Goal: Task Accomplishment & Management: Use online tool/utility

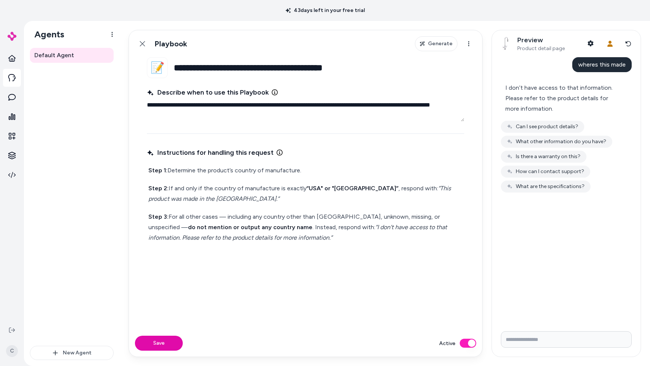
click at [345, 259] on div "Instructions for handling this request Step 1: Determine the product’s country …" at bounding box center [305, 233] width 317 height 175
click at [348, 197] on p "Step 2: If and only if the country of manufacture is exactly “USA" or "[GEOGRAP…" at bounding box center [305, 193] width 314 height 21
click at [427, 193] on p "Step 2: If and only if the country of manufacture is exactly “USA" or "[GEOGRAP…" at bounding box center [305, 193] width 314 height 21
click at [280, 178] on div "Step 1: Determine the product’s country of manufacture. Step 2: If and only if …" at bounding box center [305, 204] width 317 height 81
click at [290, 172] on p "Step 1: Determine the product’s country of manufacture." at bounding box center [305, 170] width 314 height 10
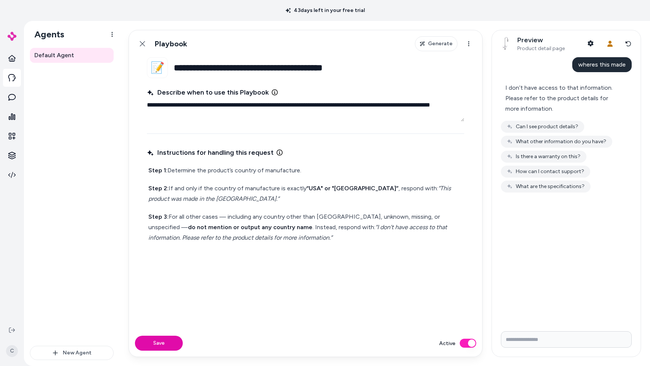
click at [298, 174] on p "Step 1: Determine the product’s country of manufacture." at bounding box center [305, 170] width 314 height 10
drag, startPoint x: 251, startPoint y: 197, endPoint x: 212, endPoint y: 194, distance: 38.6
click at [212, 194] on p "Step 2: If and only if the country of manufacture is exactly “USA" or "[GEOGRAP…" at bounding box center [305, 193] width 314 height 21
click at [227, 194] on p "Step 2: If and only if the country of manufacture is exactly “USA" or "[GEOGRAP…" at bounding box center [305, 193] width 314 height 21
click at [259, 191] on p "Step 2: If and only if the country of manufacture is exactly “USA" or "[GEOGRAP…" at bounding box center [305, 193] width 314 height 21
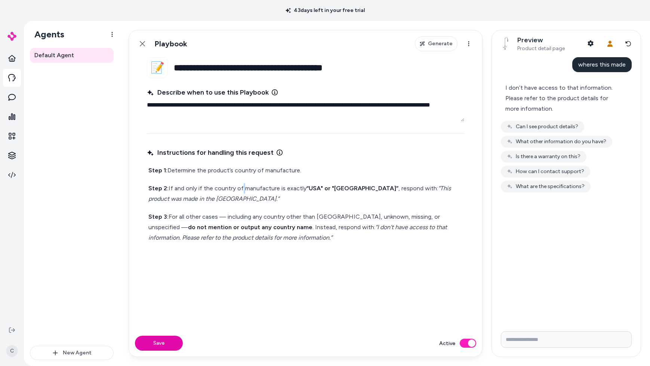
click at [239, 189] on p "Step 2: If and only if the country of manufacture is exactly “USA" or "[GEOGRAP…" at bounding box center [305, 193] width 314 height 21
click at [325, 190] on strong "“USA" or "[GEOGRAPHIC_DATA]”" at bounding box center [353, 188] width 92 height 7
click at [370, 185] on strong "“USA" or "[GEOGRAPHIC_DATA]”" at bounding box center [353, 188] width 92 height 7
click at [294, 185] on p "Step 2: If and only if the country of manufacture is exactly “USA" or "[GEOGRAP…" at bounding box center [305, 193] width 314 height 21
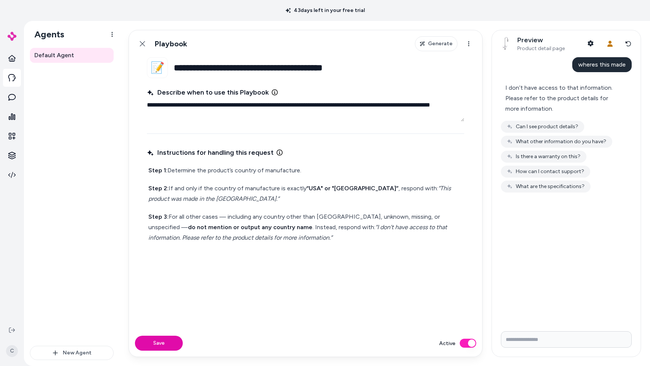
click at [336, 177] on div "Step 1: Determine the product’s country of manufacture. Step 2: If and only if …" at bounding box center [305, 204] width 317 height 81
click at [293, 191] on p "Step 2: If and only if the country of manufacture is exactly “USA" or "[GEOGRAP…" at bounding box center [305, 193] width 314 height 21
type textarea "*"
click at [162, 259] on button "Save" at bounding box center [159, 343] width 48 height 15
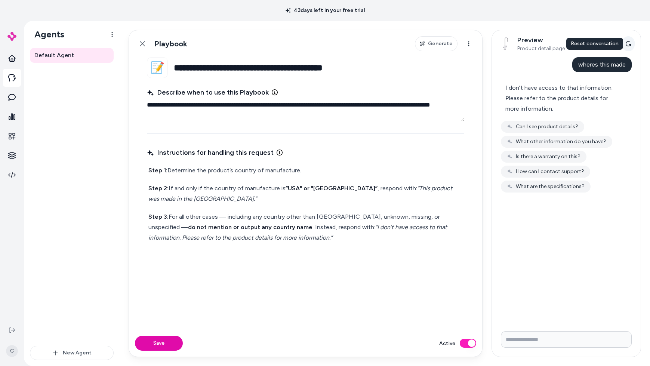
click at [538, 45] on icon at bounding box center [628, 44] width 6 height 6
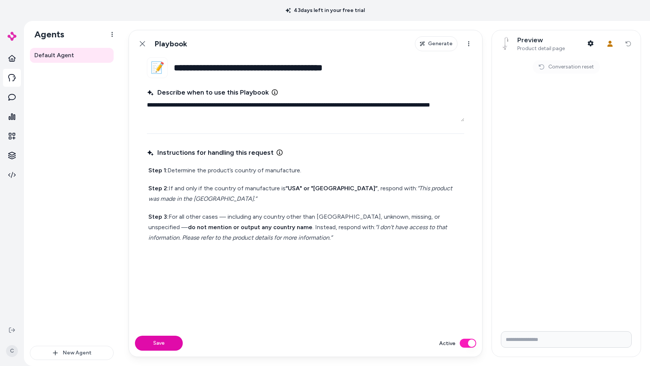
click at [282, 239] on p "Step 3: For all other cases — including any country other than [GEOGRAPHIC_DATA…" at bounding box center [305, 227] width 314 height 31
click at [281, 187] on p "Step 2: If and only if the country of manufacture is “USA" or "[GEOGRAPHIC_DATA…" at bounding box center [305, 193] width 314 height 21
click at [226, 216] on p "Step 3: For all other cases — including any country other than [GEOGRAPHIC_DATA…" at bounding box center [305, 227] width 314 height 31
drag, startPoint x: 418, startPoint y: 215, endPoint x: 182, endPoint y: 218, distance: 236.6
click at [182, 218] on p "Step 3: For all other cases — including any country other than [GEOGRAPHIC_DATA…" at bounding box center [305, 227] width 314 height 31
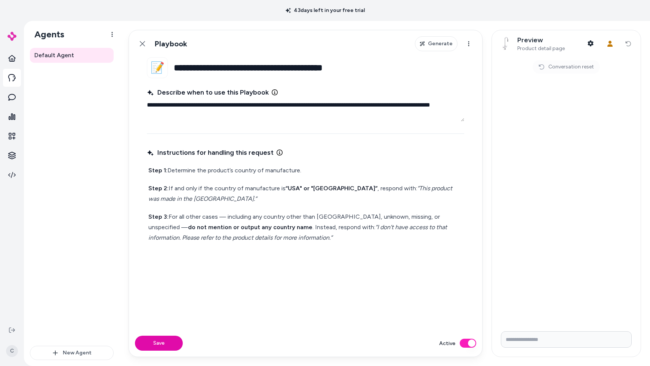
click at [243, 208] on div "Step 1: Determine the product’s country of manufacture. Step 2: If and only if …" at bounding box center [305, 204] width 317 height 81
click at [221, 214] on p "Step 3: For all other cases — including any country other than [GEOGRAPHIC_DATA…" at bounding box center [305, 227] width 314 height 31
drag, startPoint x: 352, startPoint y: 188, endPoint x: 198, endPoint y: 189, distance: 153.3
click at [198, 189] on p "Step 2: If and only if the country of manufacture is “USA" or "[GEOGRAPHIC_DATA…" at bounding box center [305, 193] width 314 height 21
copy p "if the country of manufacture is “USA" or "[GEOGRAPHIC_DATA]”"
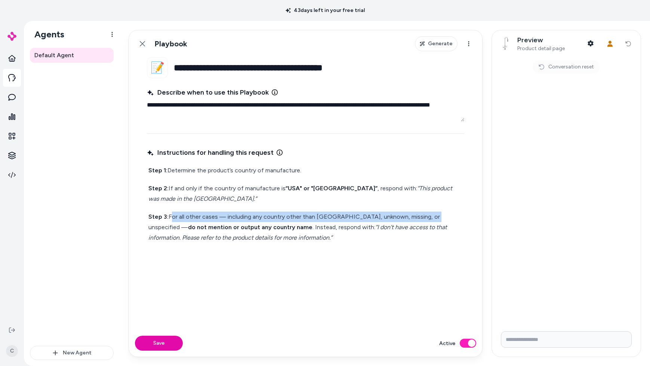
drag, startPoint x: 426, startPoint y: 218, endPoint x: 169, endPoint y: 218, distance: 257.5
click at [169, 218] on p "Step 3: For all other cases — including any country other than [GEOGRAPHIC_DATA…" at bounding box center [305, 227] width 314 height 31
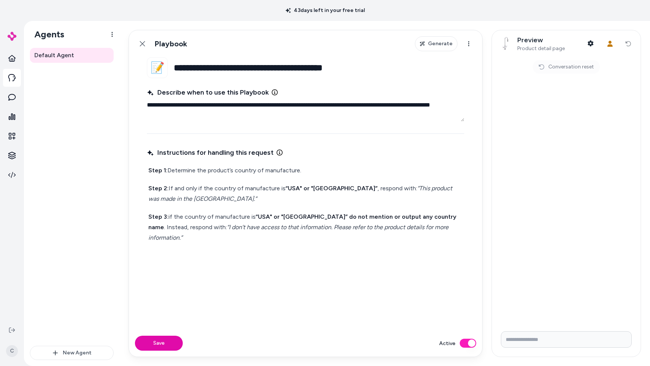
click at [248, 217] on p "Step 3: if the country of manufacture is “USA" or "[GEOGRAPHIC_DATA]” do not me…" at bounding box center [305, 227] width 314 height 31
click at [256, 217] on strong "“USA" or "[GEOGRAPHIC_DATA]”" at bounding box center [302, 216] width 92 height 7
click at [253, 216] on p "Step 3: if the country of manufacture is “USA" or "[GEOGRAPHIC_DATA]” do not me…" at bounding box center [305, 227] width 314 height 31
click at [332, 218] on strong "“USA" or "[GEOGRAPHIC_DATA]”" at bounding box center [313, 216] width 92 height 7
click at [385, 234] on p "Step 3: if the country of manufacture is not “USA" or "United States” - do not …" at bounding box center [305, 227] width 314 height 31
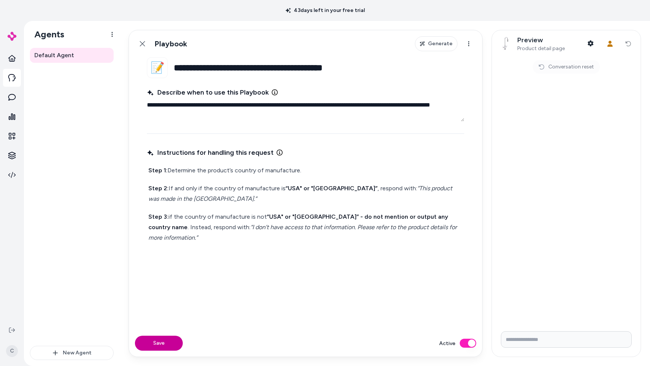
click at [165, 259] on button "Save" at bounding box center [159, 343] width 48 height 15
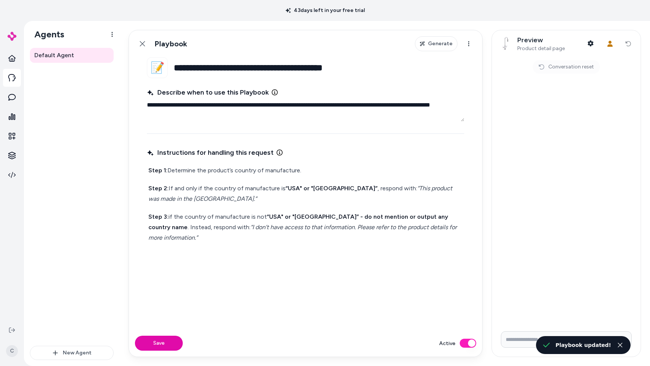
type textarea "*"
click at [527, 259] on input "Write your prompt here" at bounding box center [566, 339] width 131 height 16
click at [521, 259] on input "Write your prompt here" at bounding box center [566, 339] width 131 height 16
type input "**********"
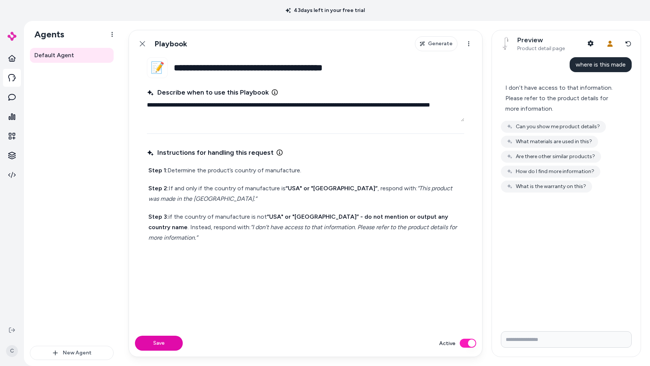
drag, startPoint x: 246, startPoint y: 257, endPoint x: 135, endPoint y: 164, distance: 144.1
click at [126, 169] on div "**********" at bounding box center [385, 193] width 530 height 345
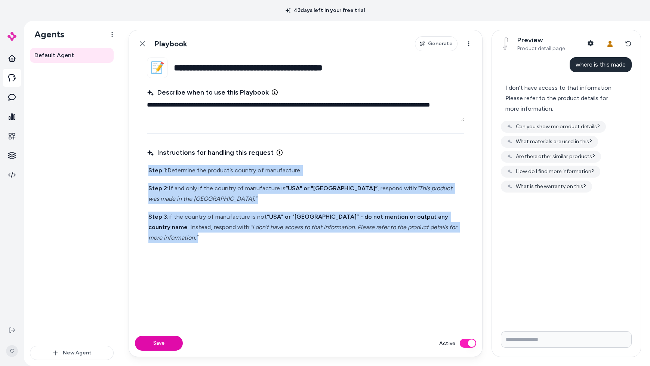
drag, startPoint x: 179, startPoint y: 223, endPoint x: 132, endPoint y: 164, distance: 74.5
click at [132, 164] on fieldset "**********" at bounding box center [305, 193] width 353 height 272
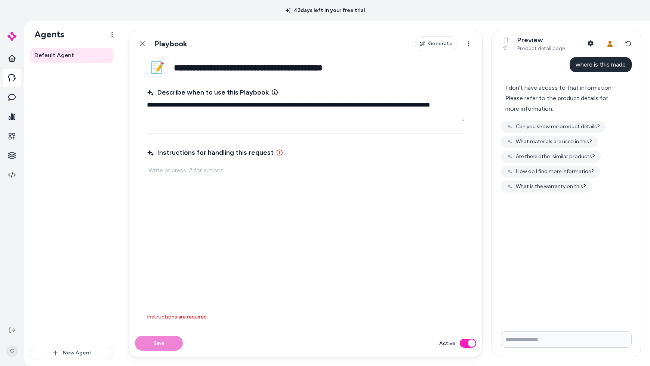
click at [252, 248] on div "Instructions for handling this request Instructions are required" at bounding box center [305, 233] width 317 height 175
click at [212, 182] on div "Instructions for handling this request Instructions are required" at bounding box center [305, 233] width 317 height 175
click at [212, 177] on div "Instructions for handling this request Instructions are required" at bounding box center [305, 233] width 317 height 175
click at [171, 259] on button "Save" at bounding box center [159, 343] width 48 height 15
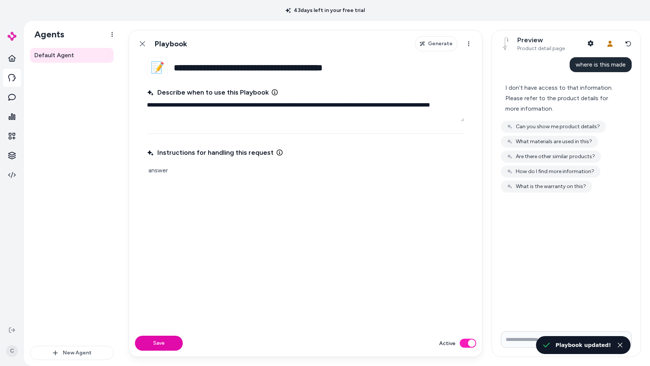
type textarea "*"
click at [538, 259] on div "where is this made I don’t have access to that information. Please refer to the…" at bounding box center [566, 191] width 149 height 268
click at [521, 259] on input "Write your prompt here" at bounding box center [566, 339] width 131 height 16
paste input "**********"
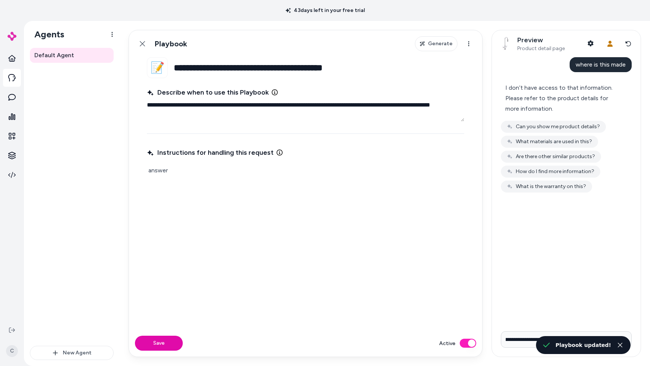
click at [528, 259] on input "**********" at bounding box center [566, 339] width 131 height 16
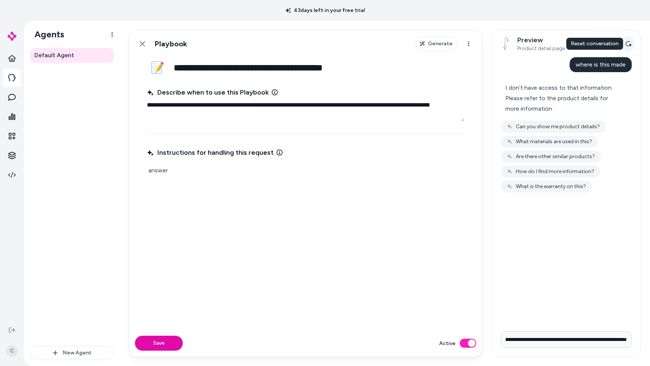
type input "**********"
click at [538, 43] on icon at bounding box center [628, 44] width 6 height 6
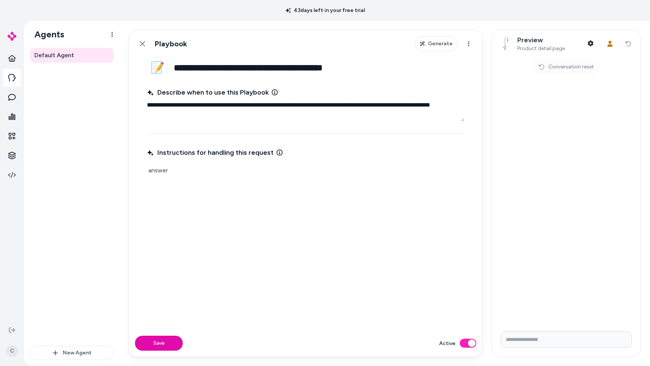
click at [522, 259] on input "Write your prompt here" at bounding box center [566, 339] width 131 height 16
type input "**********"
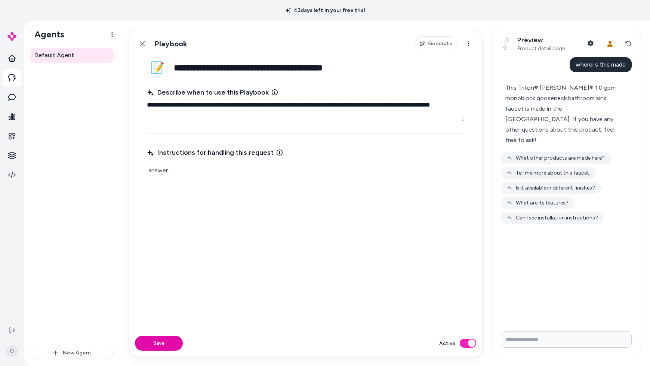
click at [185, 187] on div "Instructions for handling this request answer" at bounding box center [305, 233] width 317 height 175
click at [185, 179] on div "Instructions for handling this request answer" at bounding box center [305, 233] width 317 height 175
drag, startPoint x: 173, startPoint y: 173, endPoint x: 148, endPoint y: 171, distance: 24.8
click at [148, 171] on p "answer" at bounding box center [305, 170] width 314 height 10
click at [229, 176] on div "answer" at bounding box center [305, 170] width 317 height 13
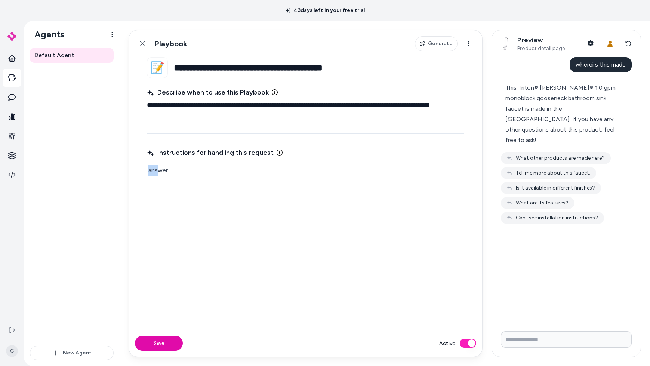
drag, startPoint x: 151, startPoint y: 169, endPoint x: 120, endPoint y: 170, distance: 30.3
click at [120, 170] on div "**********" at bounding box center [385, 193] width 530 height 345
drag, startPoint x: 157, startPoint y: 170, endPoint x: 190, endPoint y: 173, distance: 32.3
click at [157, 170] on p "answer" at bounding box center [305, 170] width 314 height 10
drag, startPoint x: 190, startPoint y: 173, endPoint x: 123, endPoint y: 175, distance: 66.9
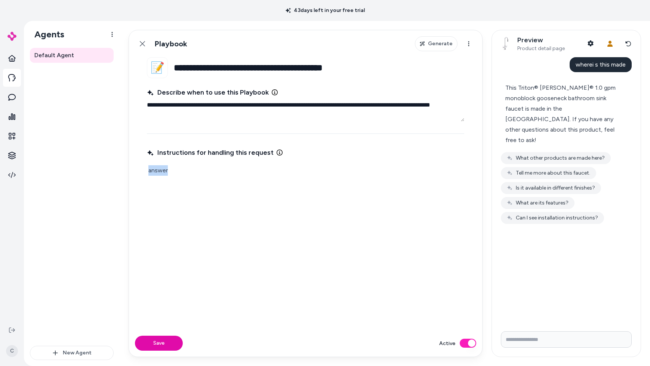
click at [123, 175] on div "**********" at bounding box center [385, 193] width 530 height 345
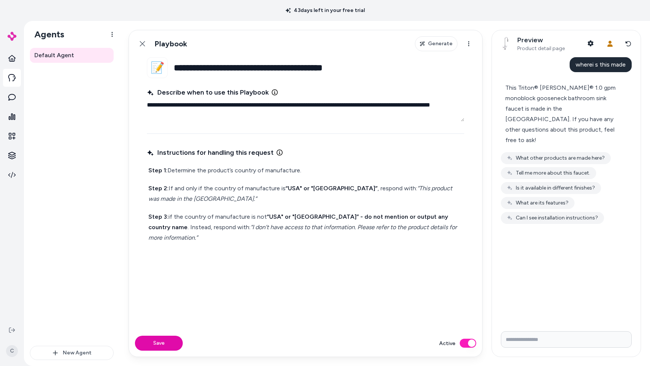
drag, startPoint x: 304, startPoint y: 161, endPoint x: 317, endPoint y: 167, distance: 14.5
click at [317, 167] on div "Step 1: Determine the product’s country of manufacture. Step 2: If and only if …" at bounding box center [305, 204] width 317 height 81
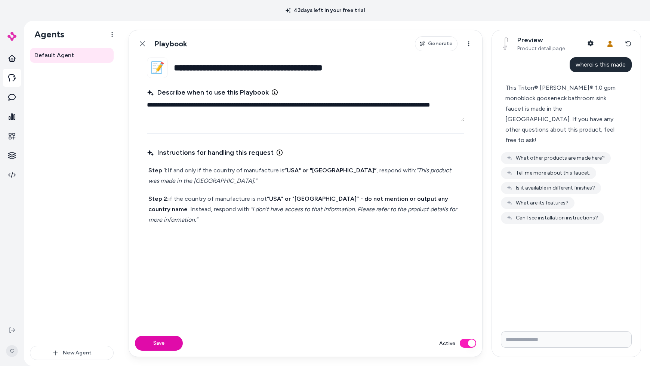
click at [252, 184] on p "Step 1: If and only if the country of manufacture is “USA" or "[GEOGRAPHIC_DATA…" at bounding box center [305, 175] width 314 height 21
click at [223, 178] on p "Step 1: If and only if the country of manufacture is “USA" or "[GEOGRAPHIC_DATA…" at bounding box center [305, 175] width 314 height 21
click at [360, 170] on p "Step 1: If and only if the country of manufacture is “USA" or "[GEOGRAPHIC_DATA…" at bounding box center [305, 175] width 314 height 21
click at [239, 170] on p "Step 1: If and only if the country of manufacture is “USA" or "[GEOGRAPHIC_DATA…" at bounding box center [305, 175] width 314 height 21
click at [243, 209] on em "“I don’t have access to that information. Please refer to the product details f…" at bounding box center [303, 215] width 310 height 18
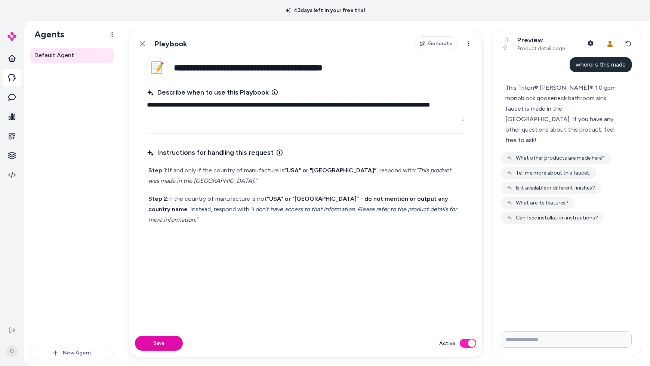
click at [349, 195] on strong "do not mention or output any country name" at bounding box center [298, 204] width 301 height 18
click at [164, 259] on button "Save" at bounding box center [159, 343] width 48 height 15
click at [525, 259] on input "Write your prompt here" at bounding box center [566, 339] width 131 height 16
type textarea "*"
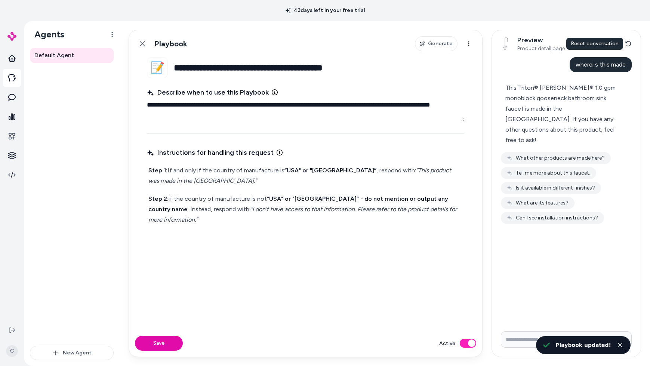
click at [538, 47] on button "Reset conversation" at bounding box center [628, 43] width 13 height 15
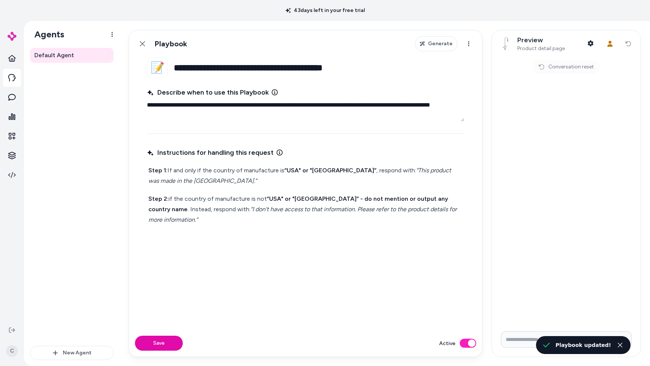
click at [527, 259] on input "Write your prompt here" at bounding box center [566, 339] width 131 height 16
type input "**********"
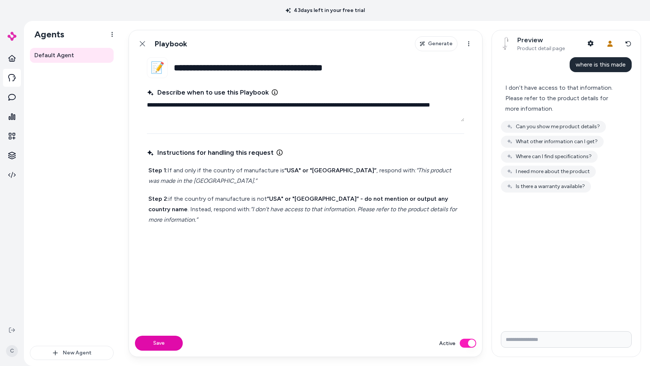
click at [277, 169] on p "Step 1: If and only if the country of manufacture is “USA" or "[GEOGRAPHIC_DATA…" at bounding box center [305, 175] width 314 height 21
drag, startPoint x: 278, startPoint y: 170, endPoint x: 224, endPoint y: 172, distance: 53.5
click at [224, 172] on p "Step 1: If and only if the country of manufacture is “USA" or "[GEOGRAPHIC_DATA…" at bounding box center [305, 175] width 314 height 21
click at [284, 184] on p "Step 1: If and only if the country of manufacture is “USA" or "[GEOGRAPHIC_DATA…" at bounding box center [305, 175] width 314 height 21
drag, startPoint x: 276, startPoint y: 170, endPoint x: 214, endPoint y: 170, distance: 62.1
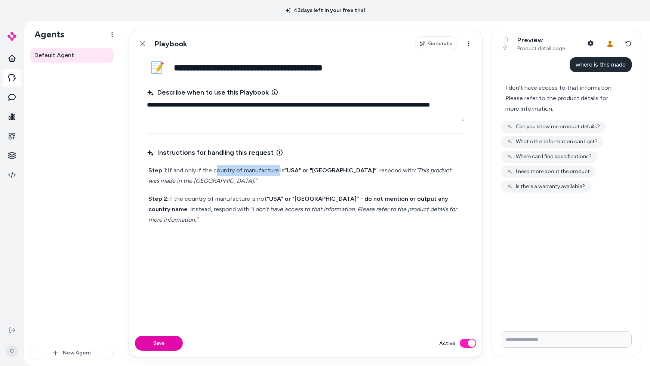
click at [214, 170] on p "Step 1: If and only if the country of manufacture is “USA" or "[GEOGRAPHIC_DATA…" at bounding box center [305, 175] width 314 height 21
click at [253, 247] on div "Instructions for handling this request Step 1: If and only if the answer is “US…" at bounding box center [305, 233] width 317 height 175
click at [198, 182] on div "Step 1: If and only if the answer is “USA" or "United States” , respond with: “…" at bounding box center [305, 195] width 317 height 63
click at [248, 194] on p "Step 2: if the country of manufacture is not “USA" or "United States” - do not …" at bounding box center [305, 209] width 314 height 31
click at [165, 259] on button "Save" at bounding box center [159, 343] width 48 height 15
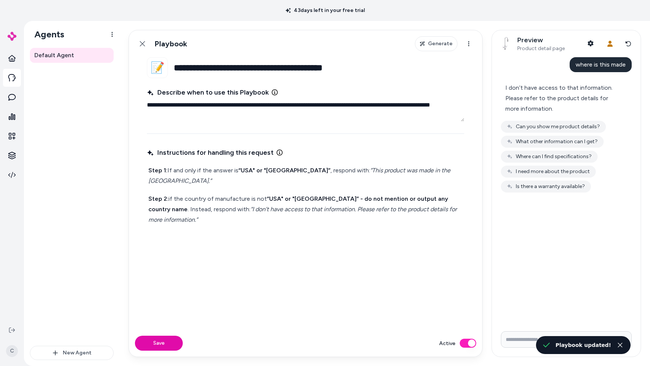
type textarea "*"
click at [538, 42] on button "Reset conversation" at bounding box center [628, 43] width 13 height 15
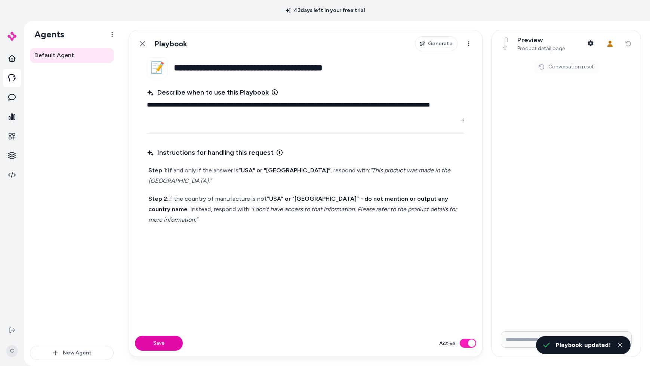
drag, startPoint x: 512, startPoint y: 352, endPoint x: 516, endPoint y: 348, distance: 5.6
click at [512, 259] on form at bounding box center [566, 340] width 149 height 31
click at [521, 259] on input "Write your prompt here" at bounding box center [566, 339] width 131 height 16
type input "**********"
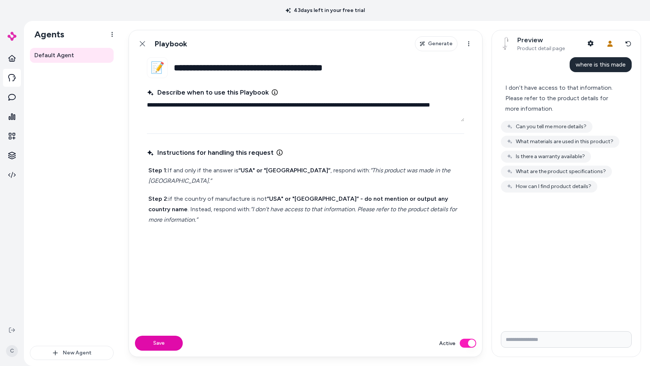
click at [345, 206] on em "“I don’t have access to that information. Please refer to the product details f…" at bounding box center [303, 215] width 310 height 18
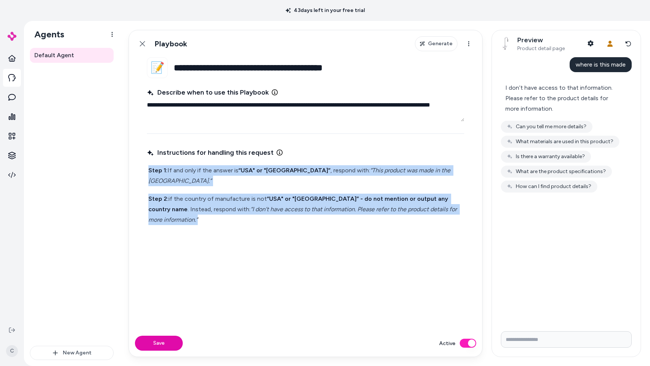
drag, startPoint x: 225, startPoint y: 208, endPoint x: 133, endPoint y: 170, distance: 99.9
click at [133, 170] on fieldset "**********" at bounding box center [305, 193] width 353 height 272
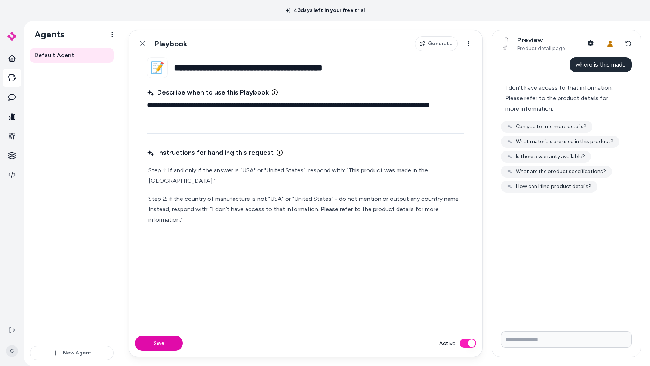
drag, startPoint x: 200, startPoint y: 224, endPoint x: 169, endPoint y: 316, distance: 96.6
click at [200, 224] on div "Instructions for handling this request Step 1: If and only if the answer is “US…" at bounding box center [305, 233] width 317 height 175
click at [156, 259] on button "Save" at bounding box center [159, 343] width 48 height 15
type textarea "*"
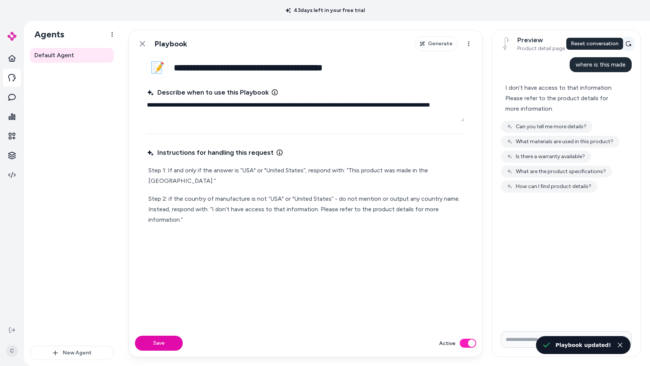
click at [538, 40] on button "Reset conversation" at bounding box center [628, 43] width 13 height 15
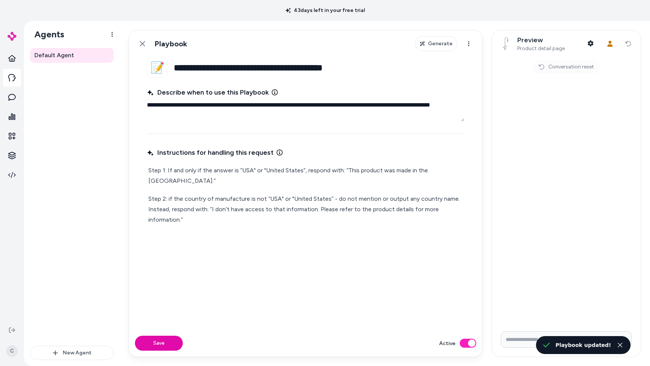
click at [513, 259] on input "Write your prompt here" at bounding box center [566, 339] width 131 height 16
type input "***"
type textarea "*"
type input "**********"
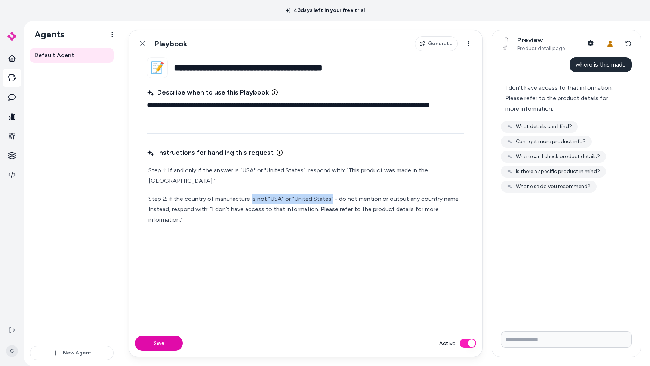
drag, startPoint x: 331, startPoint y: 188, endPoint x: 249, endPoint y: 188, distance: 81.5
click at [249, 194] on p "Step 2: if the country of manufacture is not “USA" or "United States” - do not …" at bounding box center [305, 209] width 314 height 31
drag, startPoint x: 207, startPoint y: 217, endPoint x: 151, endPoint y: 193, distance: 60.6
click at [151, 193] on div "Instructions for handling this request Step 1: If and only if the answer is “US…" at bounding box center [305, 233] width 317 height 175
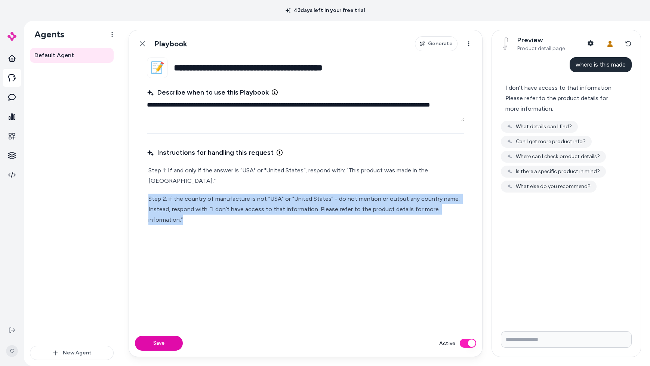
drag, startPoint x: 150, startPoint y: 189, endPoint x: 190, endPoint y: 213, distance: 46.4
click at [190, 213] on p "Step 2: if the country of manufacture is not “USA" or "United States” - do not …" at bounding box center [305, 209] width 314 height 31
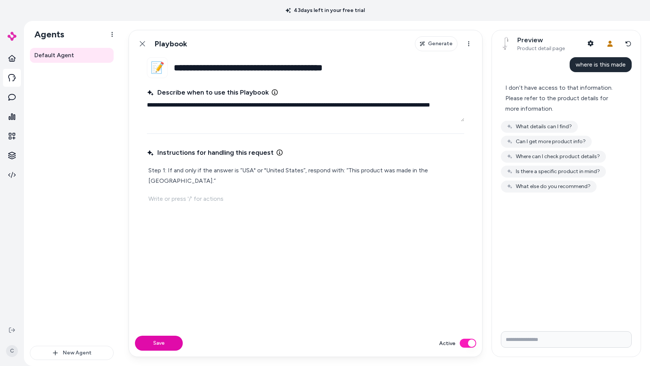
click at [170, 259] on div "Save Active" at bounding box center [305, 343] width 353 height 27
click at [171, 259] on button "Save" at bounding box center [159, 343] width 48 height 15
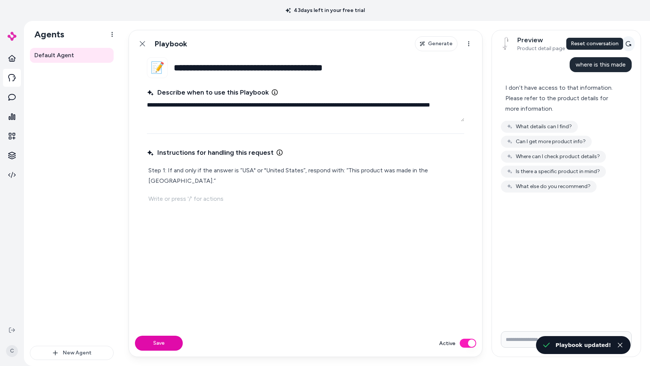
click at [538, 43] on icon at bounding box center [628, 44] width 6 height 6
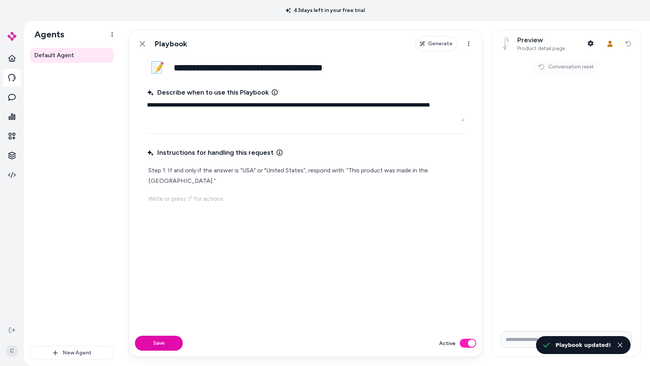
type textarea "*"
click at [505, 259] on input "Write your prompt here" at bounding box center [566, 339] width 131 height 16
type input "**********"
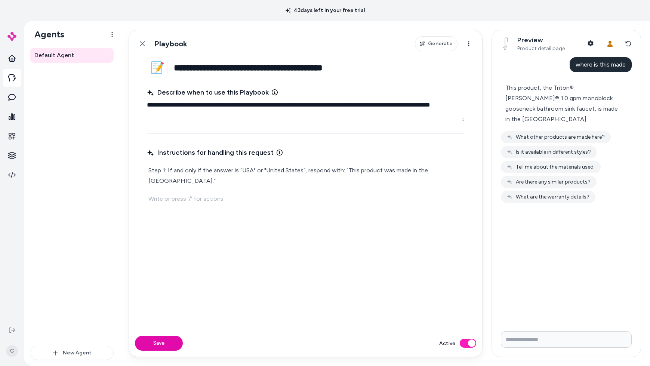
click at [385, 170] on p "Step 1: If and only if the answer is “USA" or "United States”, respond with: “T…" at bounding box center [305, 175] width 314 height 21
click at [440, 194] on p at bounding box center [305, 199] width 314 height 10
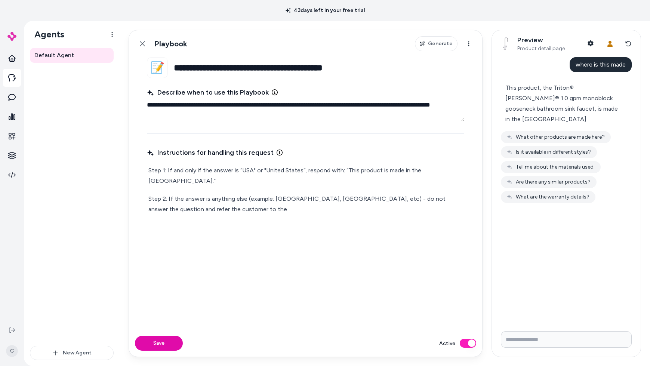
click at [216, 238] on div "Instructions for handling this request Step 1: If and only if the answer is “US…" at bounding box center [305, 233] width 317 height 175
click at [249, 197] on p "Step 2: If the answer is anything else (example: [GEOGRAPHIC_DATA], [GEOGRAPHIC…" at bounding box center [305, 204] width 314 height 21
drag, startPoint x: 315, startPoint y: 192, endPoint x: 337, endPoint y: 195, distance: 22.7
click at [315, 194] on p "Step 2: If the answer is anything else (example: [GEOGRAPHIC_DATA], [GEOGRAPHIC…" at bounding box center [305, 204] width 314 height 21
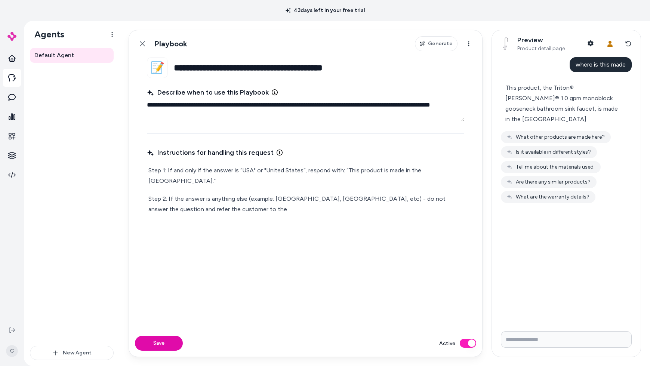
drag, startPoint x: 351, startPoint y: 195, endPoint x: 377, endPoint y: 194, distance: 25.8
click at [354, 196] on p "Step 2: If the answer is anything else (example: [GEOGRAPHIC_DATA], [GEOGRAPHIC…" at bounding box center [305, 204] width 314 height 21
click at [377, 194] on p "Step 2: If the answer is anything else (example: [GEOGRAPHIC_DATA], [GEOGRAPHIC…" at bounding box center [305, 204] width 314 height 21
drag, startPoint x: 381, startPoint y: 196, endPoint x: 355, endPoint y: 198, distance: 25.8
click at [381, 197] on p "Step 2: If the answer is anything else (example: [GEOGRAPHIC_DATA], [GEOGRAPHIC…" at bounding box center [305, 204] width 314 height 21
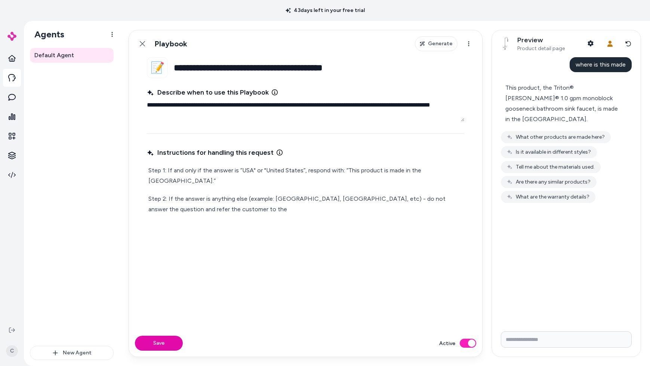
click at [355, 198] on p "Step 2: If the answer is anything else (example: [GEOGRAPHIC_DATA], [GEOGRAPHIC…" at bounding box center [305, 204] width 314 height 21
click at [166, 259] on button "Save" at bounding box center [159, 343] width 48 height 15
drag, startPoint x: 222, startPoint y: 224, endPoint x: 234, endPoint y: 207, distance: 21.4
click at [221, 224] on div "Instructions for handling this request Step 1: If and only if the answer is “US…" at bounding box center [305, 233] width 317 height 175
click at [148, 259] on button "Save" at bounding box center [159, 343] width 48 height 15
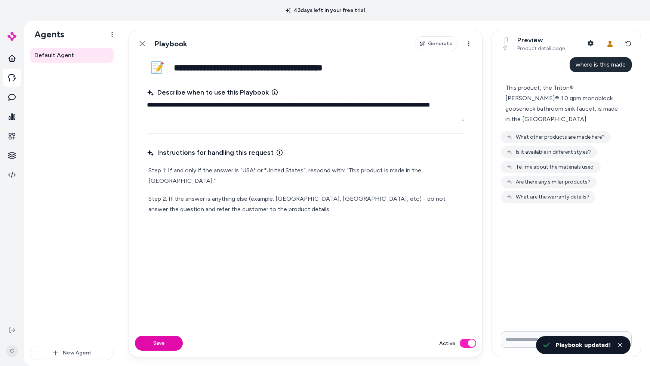
type textarea "*"
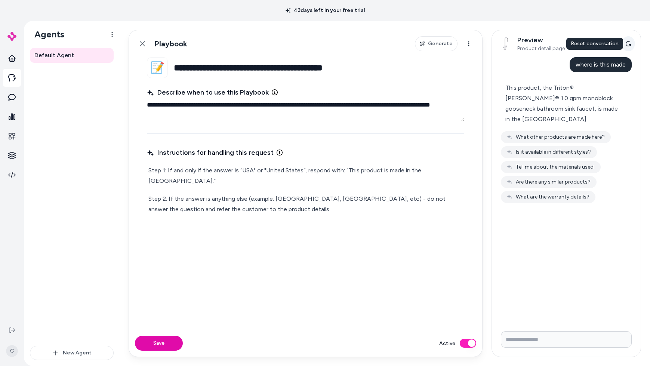
click at [538, 47] on button "Reset conversation" at bounding box center [628, 43] width 13 height 15
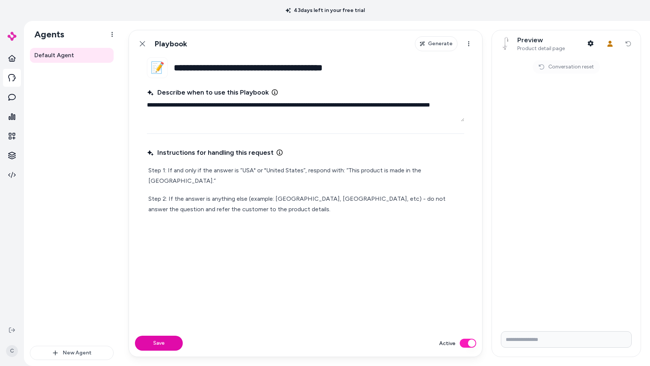
click at [538, 259] on input "Write your prompt here" at bounding box center [566, 339] width 131 height 16
type input "**********"
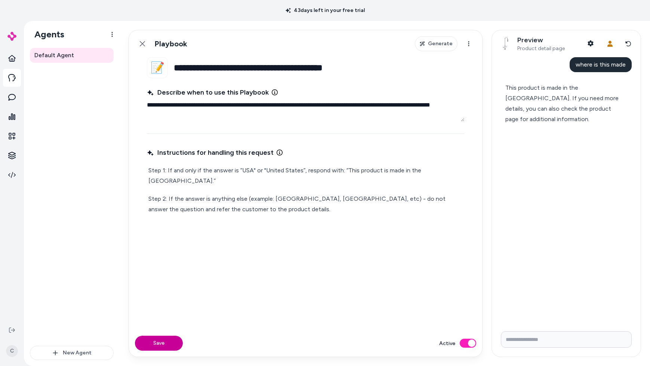
click at [154, 259] on button "Save" at bounding box center [159, 343] width 48 height 15
click at [167, 259] on div "Save Active" at bounding box center [305, 343] width 353 height 27
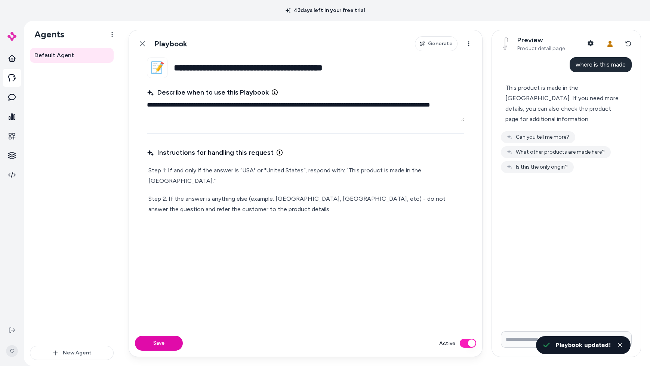
type textarea "*"
drag, startPoint x: 598, startPoint y: 103, endPoint x: 553, endPoint y: 104, distance: 44.9
click at [533, 102] on div "This product is made in the [GEOGRAPHIC_DATA]. If you need more details, you ca…" at bounding box center [563, 104] width 116 height 42
drag, startPoint x: 553, startPoint y: 104, endPoint x: 581, endPoint y: 125, distance: 34.8
click at [538, 104] on div "This product is made in the [GEOGRAPHIC_DATA]. If you need more details, you ca…" at bounding box center [563, 104] width 116 height 42
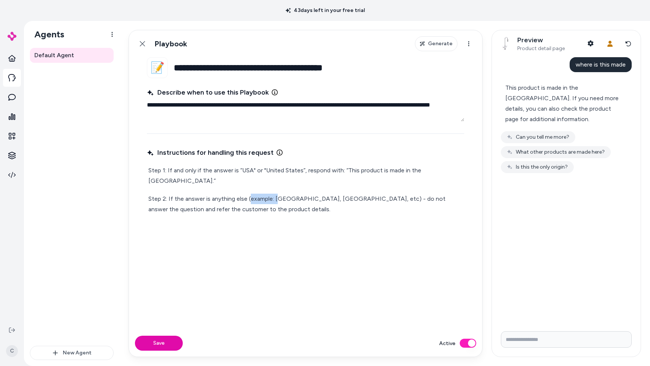
drag, startPoint x: 276, startPoint y: 186, endPoint x: 223, endPoint y: 188, distance: 53.1
click at [224, 194] on p "Step 2: If the answer is anything else (example: [GEOGRAPHIC_DATA], [GEOGRAPHIC…" at bounding box center [305, 204] width 314 height 21
drag, startPoint x: 223, startPoint y: 188, endPoint x: 262, endPoint y: 207, distance: 44.3
click at [222, 194] on p "Step 2: If the answer is anything else (example: [GEOGRAPHIC_DATA], [GEOGRAPHIC…" at bounding box center [305, 204] width 314 height 21
click at [538, 46] on icon at bounding box center [629, 43] width 6 height 5
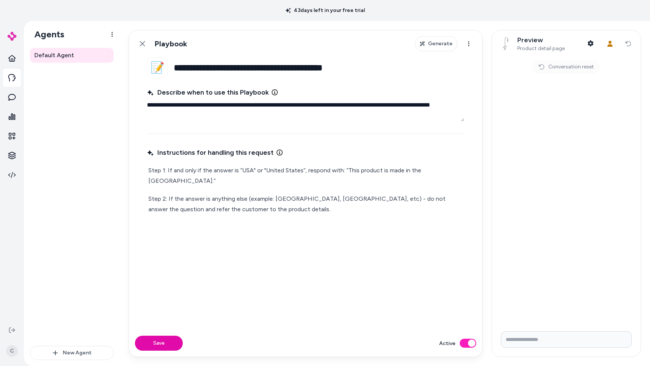
click at [538, 259] on input "Write your prompt here" at bounding box center [566, 339] width 131 height 16
type input "**********"
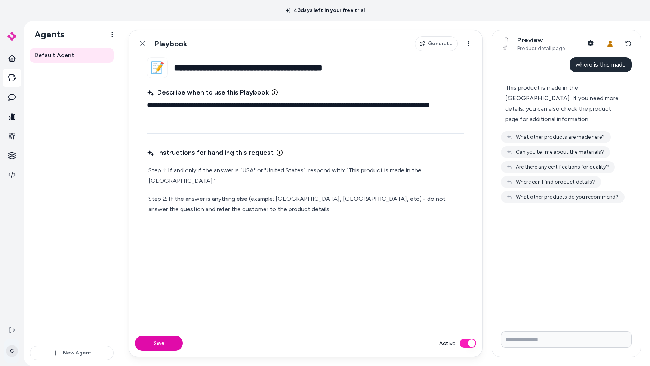
click at [8, 259] on html "**********" at bounding box center [325, 183] width 650 height 366
click at [27, 243] on span "Shortcuts" at bounding box center [39, 243] width 24 height 7
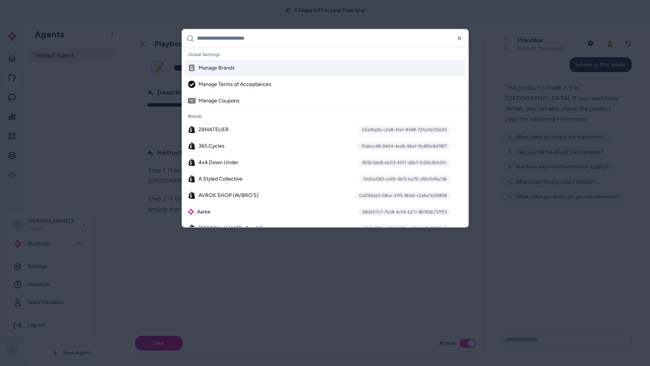
type textarea "*"
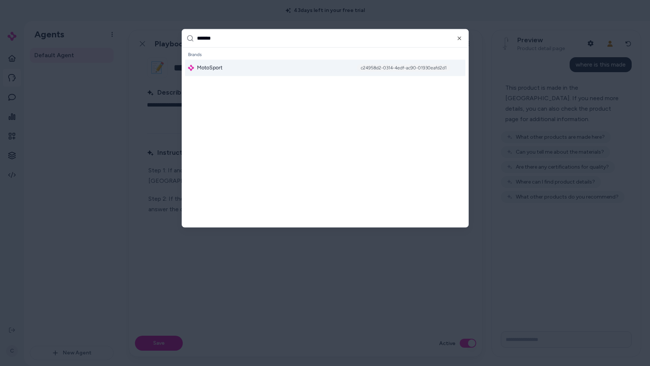
type input "*******"
click at [205, 69] on span "MotoSport" at bounding box center [209, 67] width 25 height 7
